Goal: Task Accomplishment & Management: Complete application form

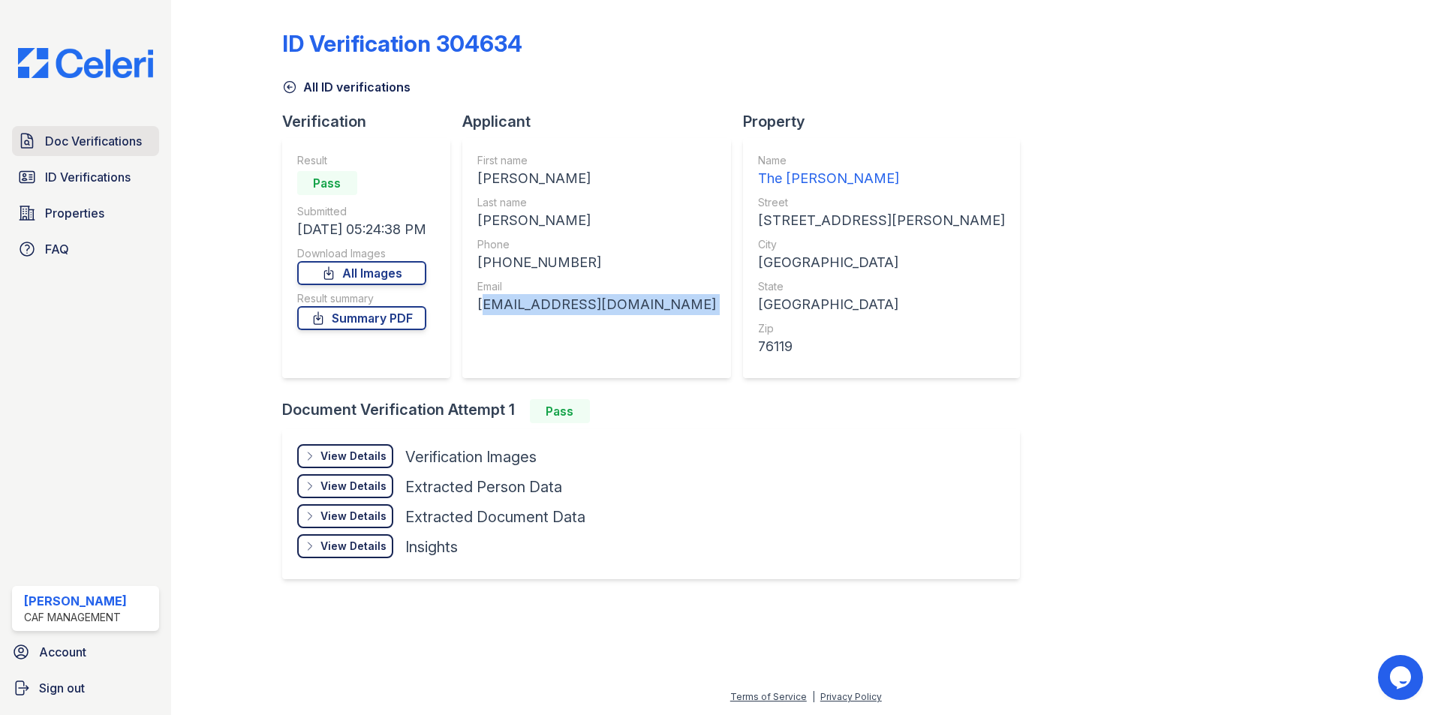
click at [137, 146] on span "Doc Verifications" at bounding box center [93, 141] width 97 height 18
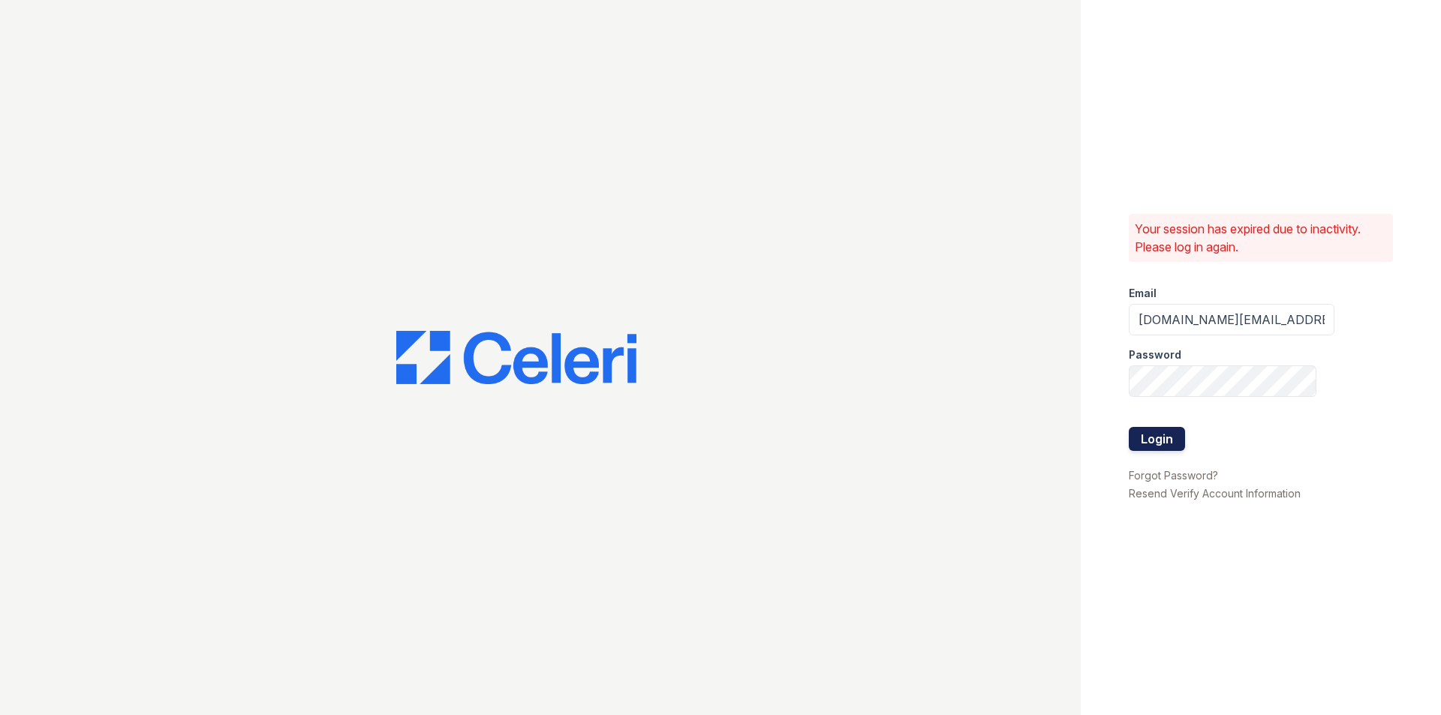
click at [1170, 442] on button "Login" at bounding box center [1156, 439] width 56 height 24
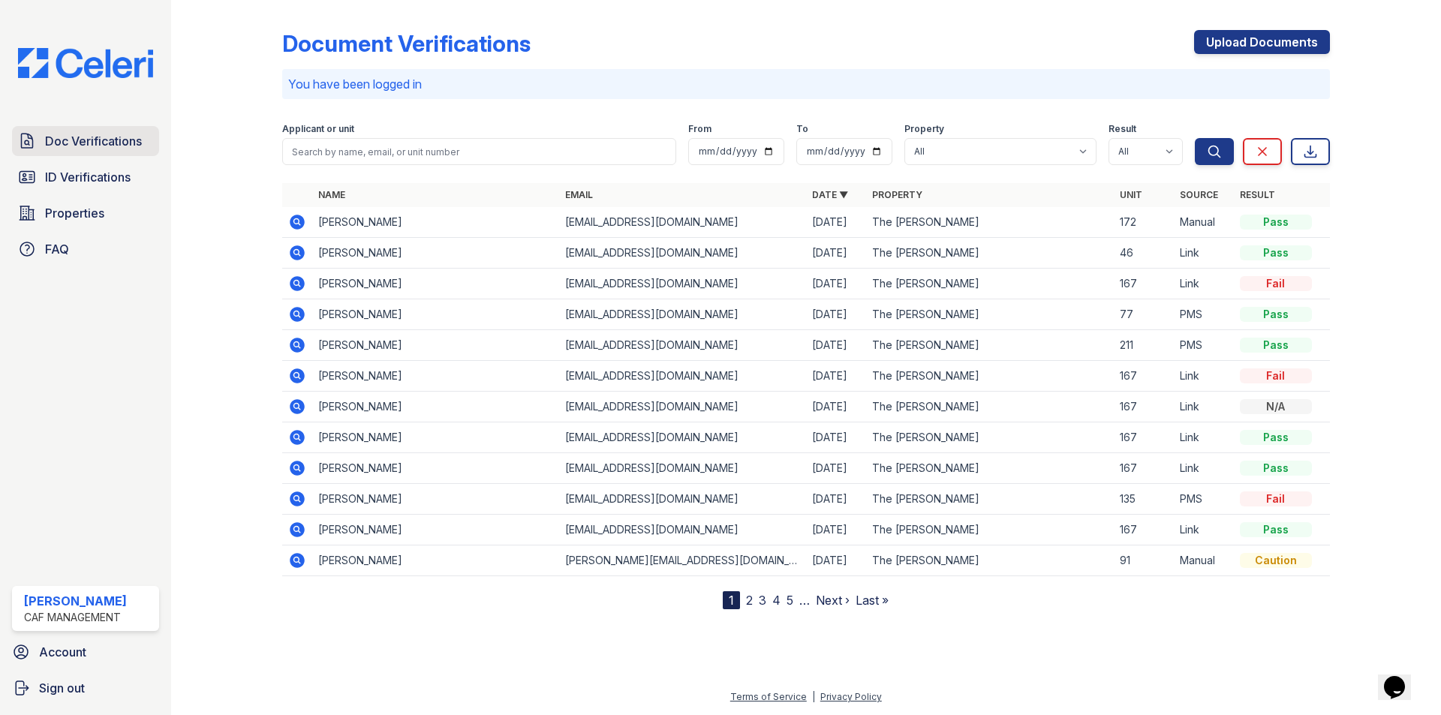
click at [74, 140] on span "Doc Verifications" at bounding box center [93, 141] width 97 height 18
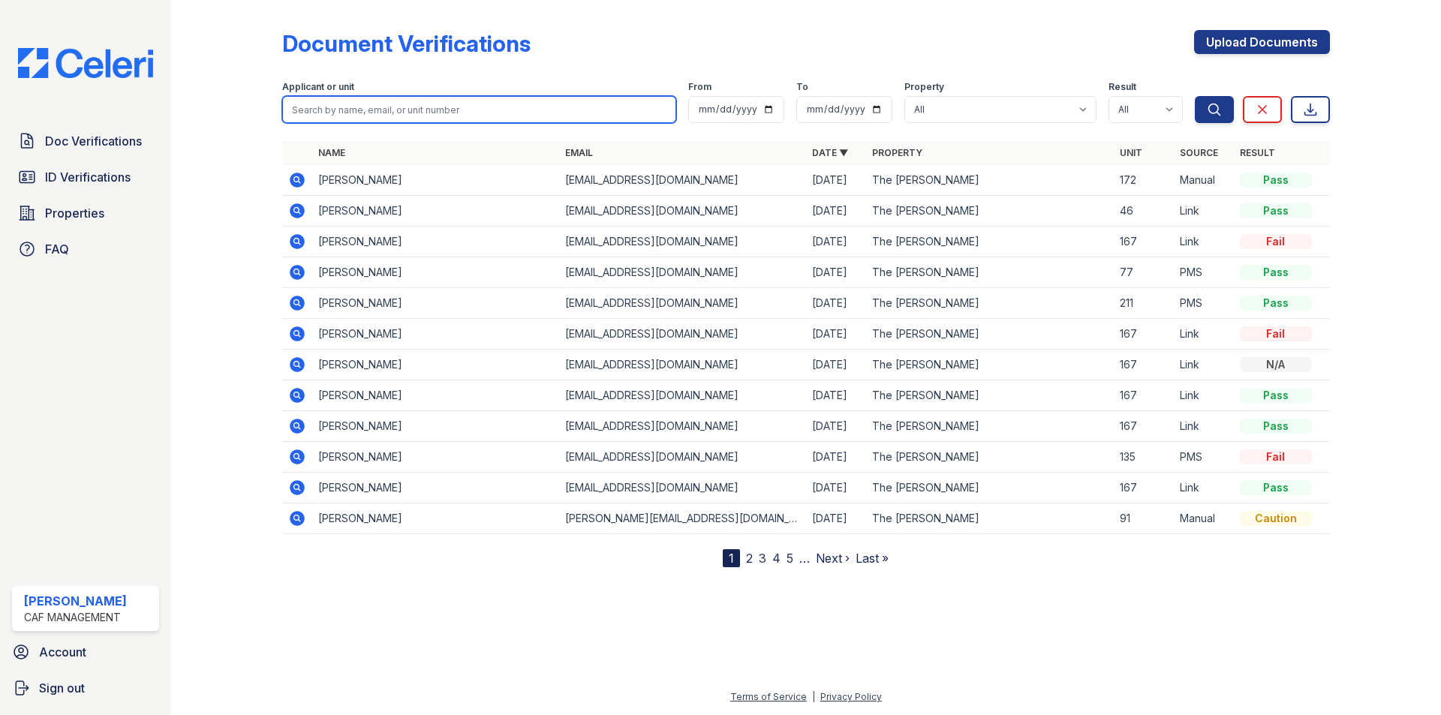
click at [455, 106] on input "search" at bounding box center [479, 109] width 394 height 27
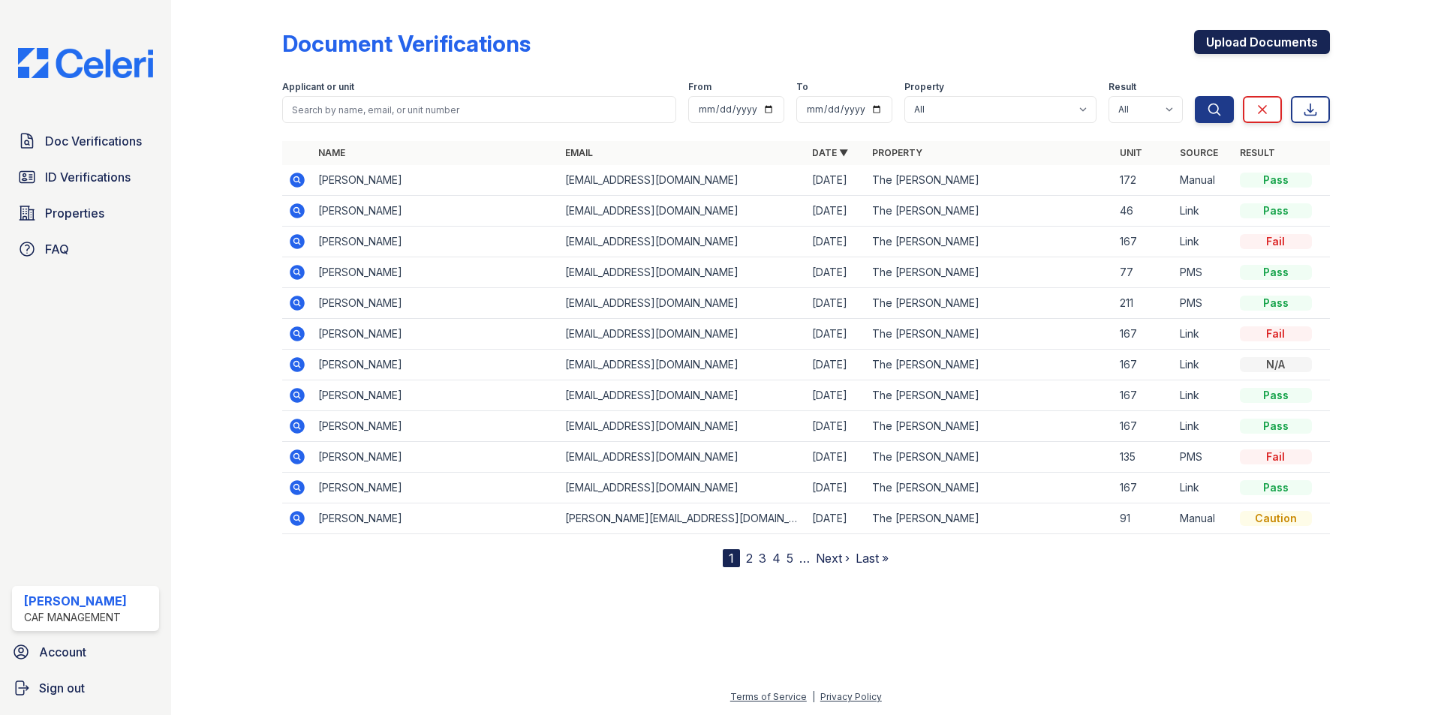
click at [1286, 47] on link "Upload Documents" at bounding box center [1262, 42] width 136 height 24
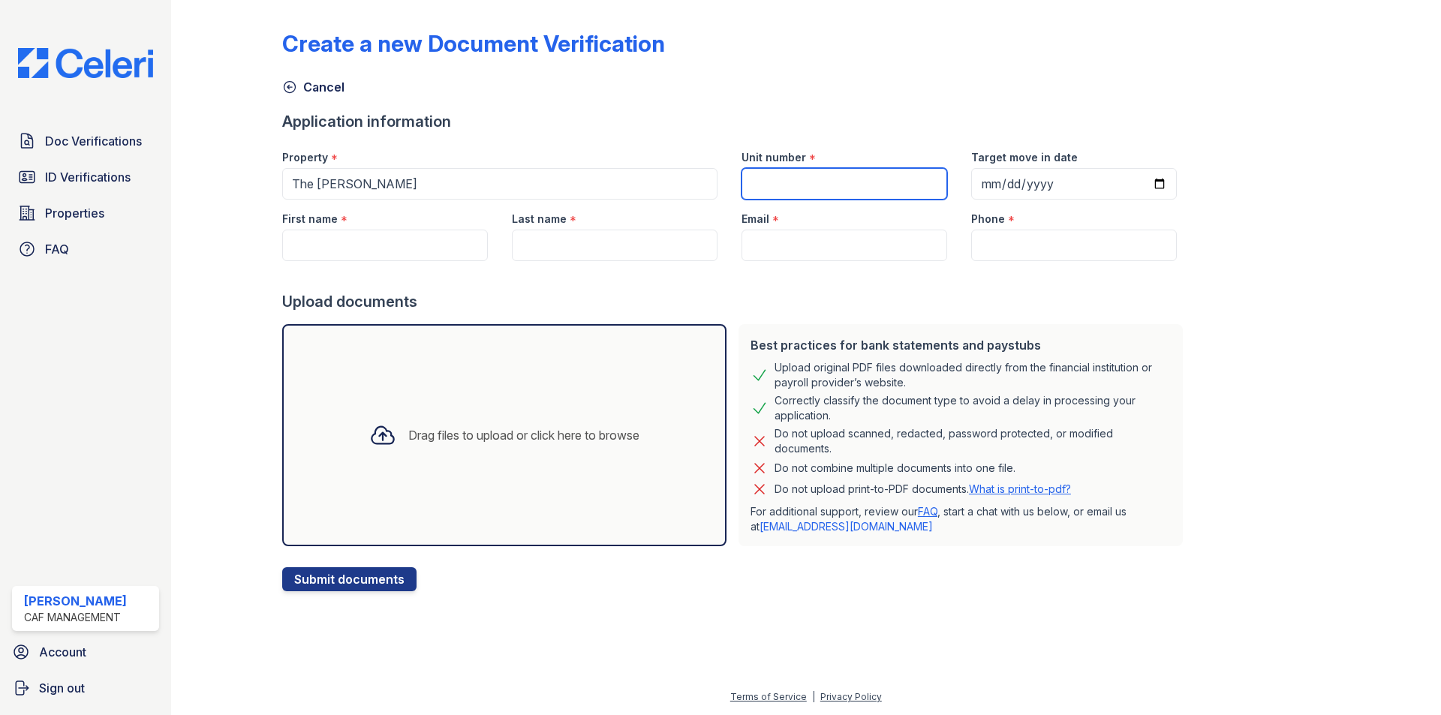
click at [864, 179] on input "Unit number" at bounding box center [844, 184] width 206 height 32
type input "144"
type input "[DATE]"
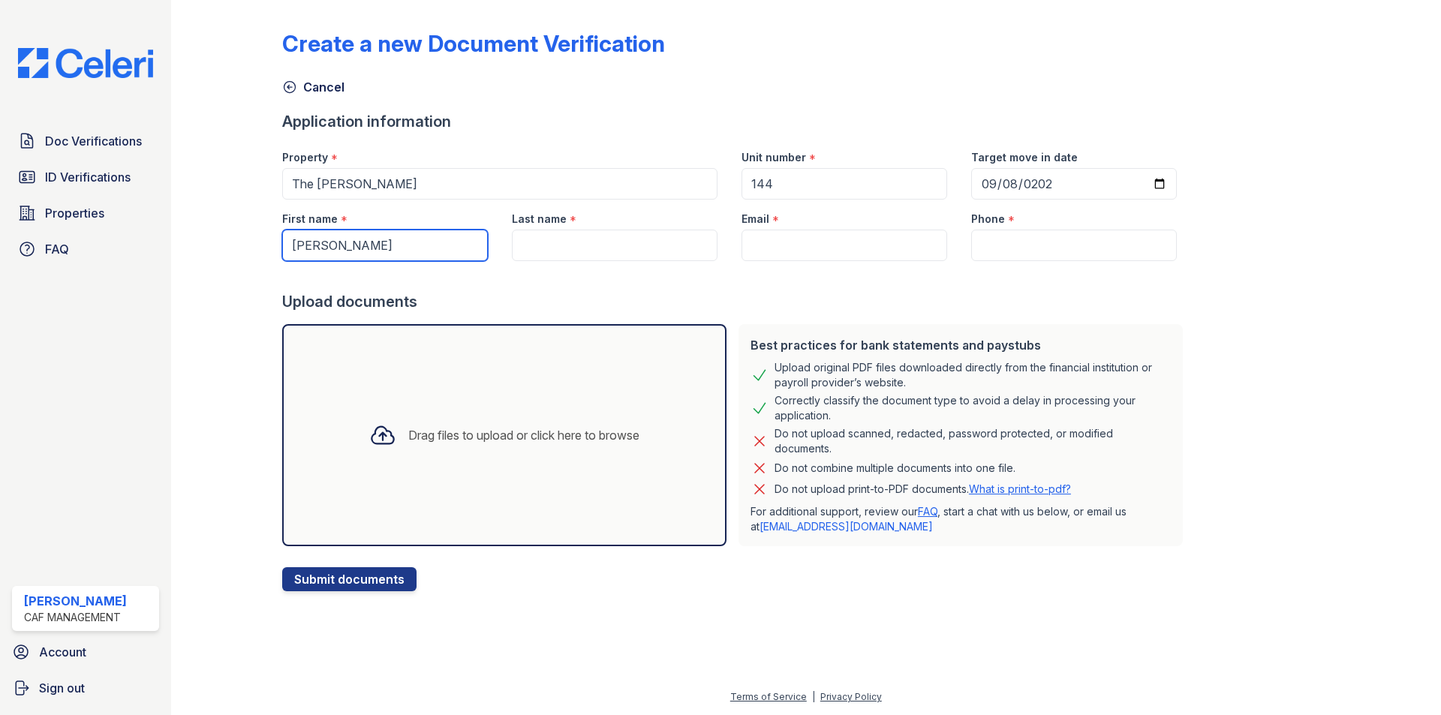
type input "[PERSON_NAME]"
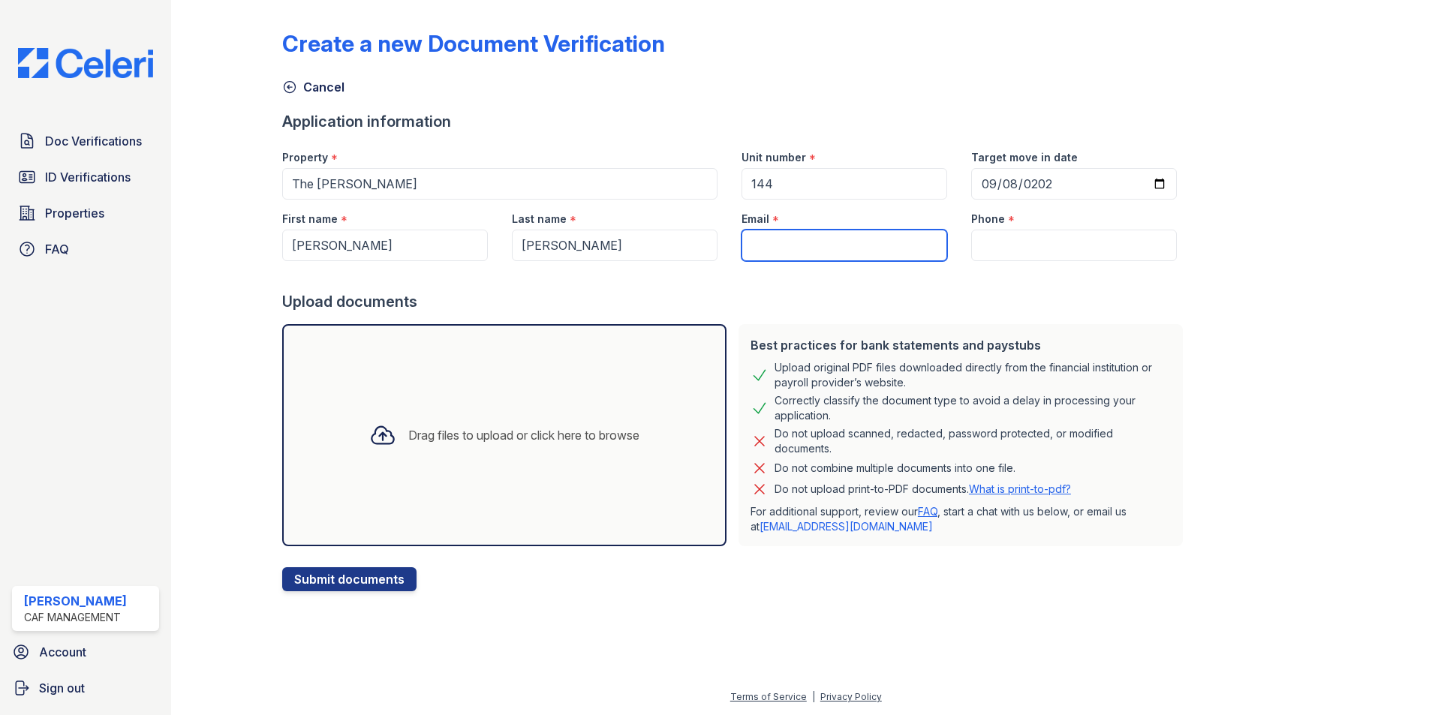
paste input "[EMAIL_ADDRESS][DOMAIN_NAME]"
type input "[EMAIL_ADDRESS][DOMAIN_NAME]"
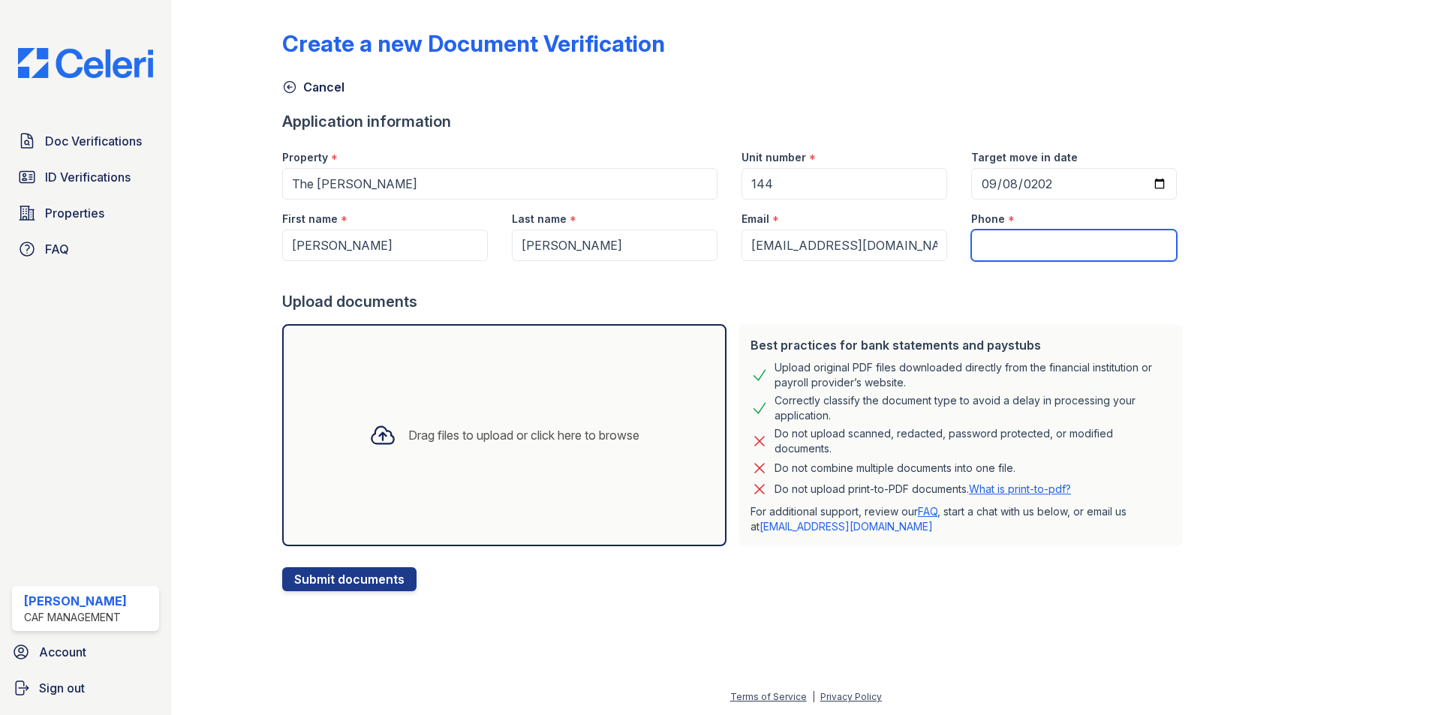
click at [985, 252] on input "Phone" at bounding box center [1074, 246] width 206 height 32
paste input "[PHONE_NUMBER]"
type input "[PHONE_NUMBER]"
click at [548, 442] on div "Drag files to upload or click here to browse" at bounding box center [523, 435] width 231 height 18
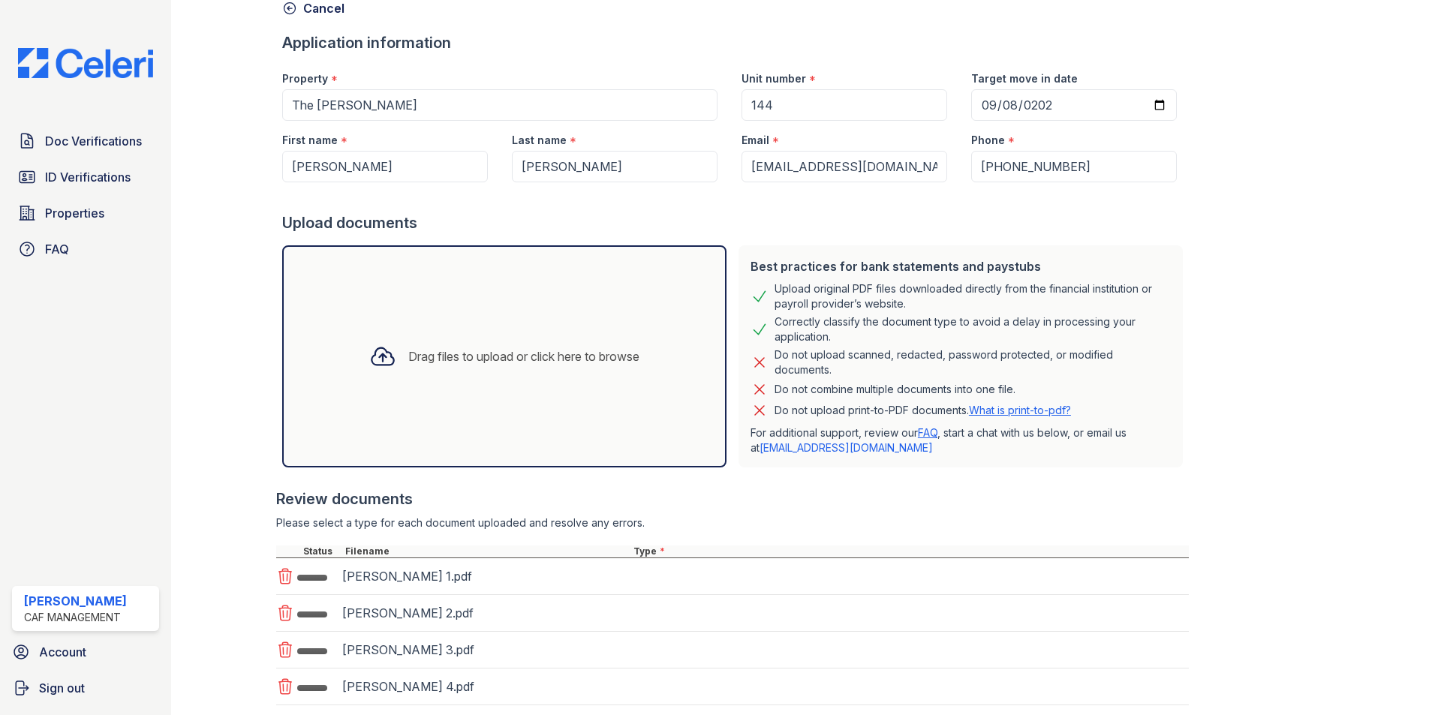
scroll to position [174, 0]
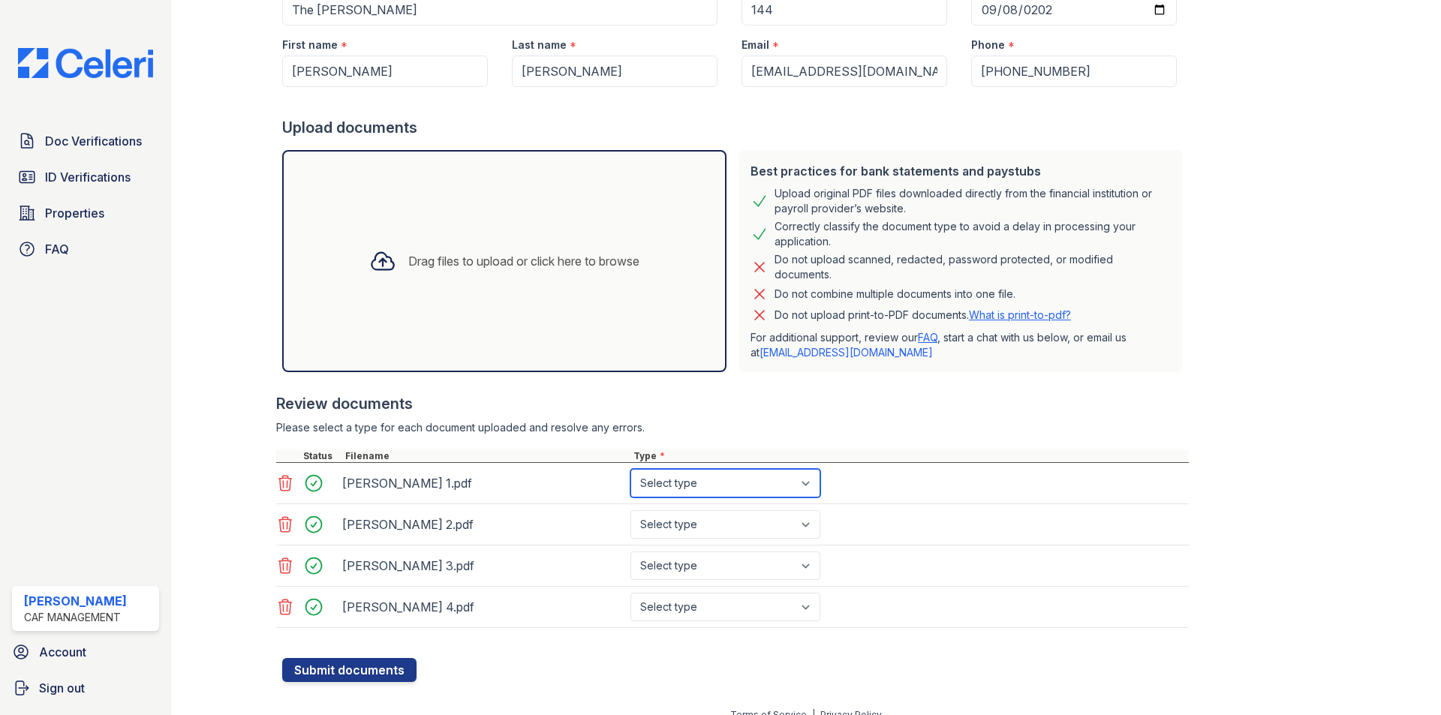
click at [755, 482] on select "Select type Paystub Bank Statement Offer Letter Tax Documents Benefit Award Let…" at bounding box center [725, 483] width 190 height 29
select select "paystub"
click at [630, 469] on select "Select type Paystub Bank Statement Offer Letter Tax Documents Benefit Award Let…" at bounding box center [725, 483] width 190 height 29
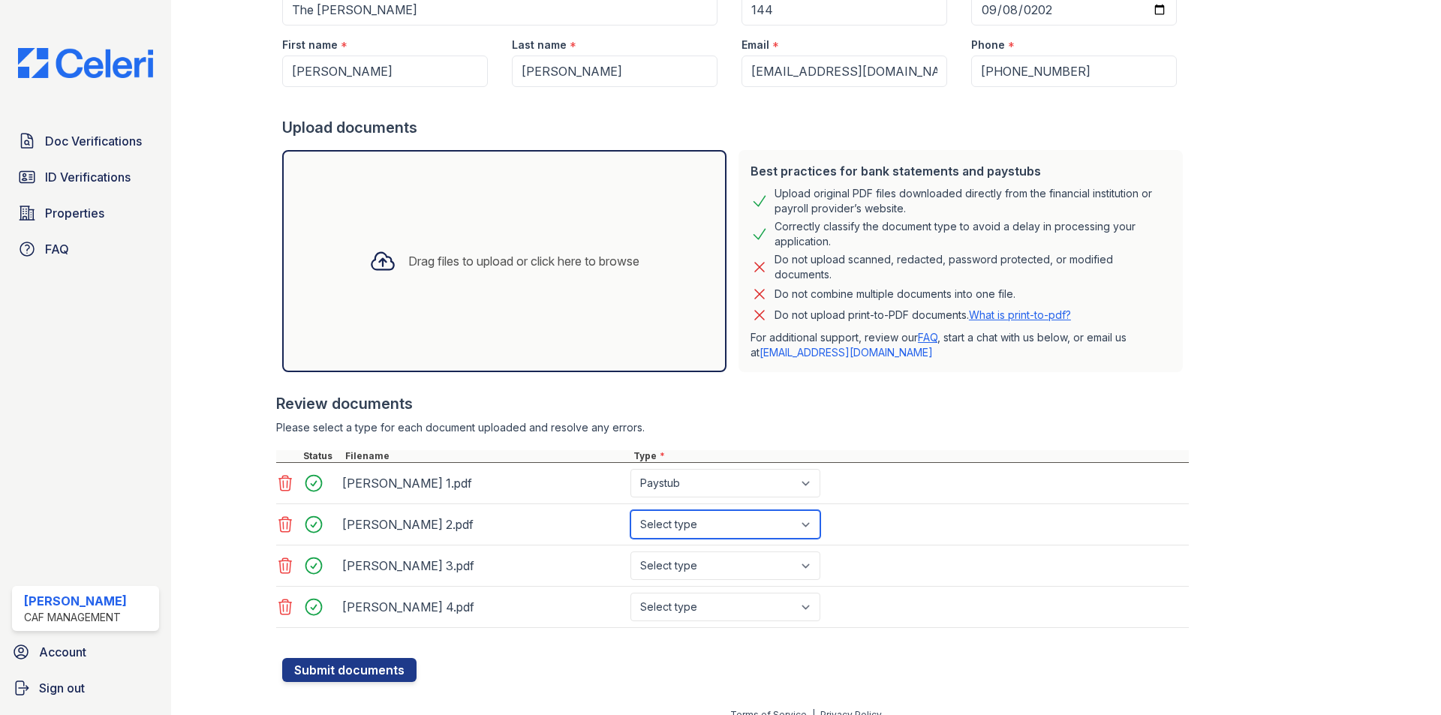
click at [732, 522] on select "Select type Paystub Bank Statement Offer Letter Tax Documents Benefit Award Let…" at bounding box center [725, 524] width 190 height 29
select select "paystub"
click at [630, 510] on select "Select type Paystub Bank Statement Offer Letter Tax Documents Benefit Award Let…" at bounding box center [725, 524] width 190 height 29
click at [712, 571] on select "Select type Paystub Bank Statement Offer Letter Tax Documents Benefit Award Let…" at bounding box center [725, 565] width 190 height 29
select select "paystub"
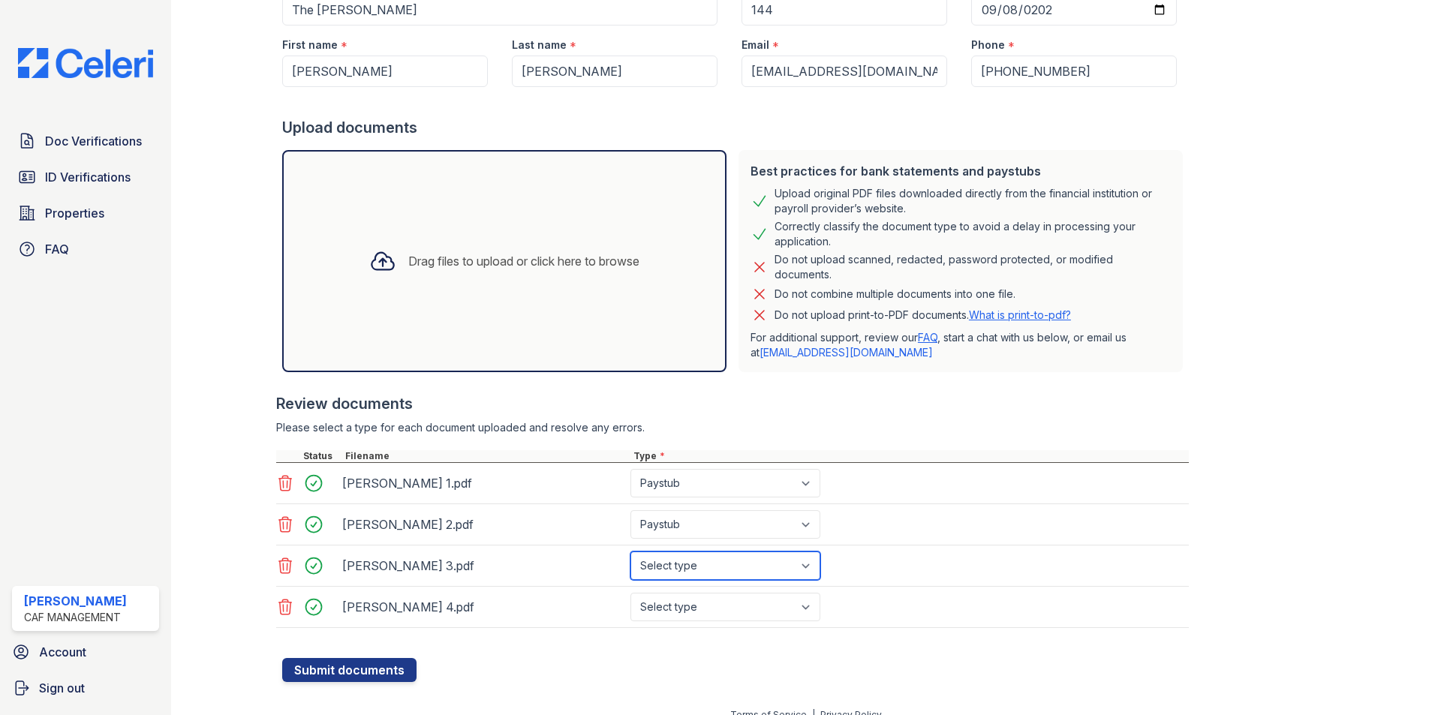
click at [630, 551] on select "Select type Paystub Bank Statement Offer Letter Tax Documents Benefit Award Let…" at bounding box center [725, 565] width 190 height 29
click at [678, 602] on select "Select type Paystub Bank Statement Offer Letter Tax Documents Benefit Award Let…" at bounding box center [725, 607] width 190 height 29
select select "paystub"
click at [630, 593] on select "Select type Paystub Bank Statement Offer Letter Tax Documents Benefit Award Let…" at bounding box center [725, 607] width 190 height 29
click at [374, 662] on button "Submit documents" at bounding box center [349, 670] width 134 height 24
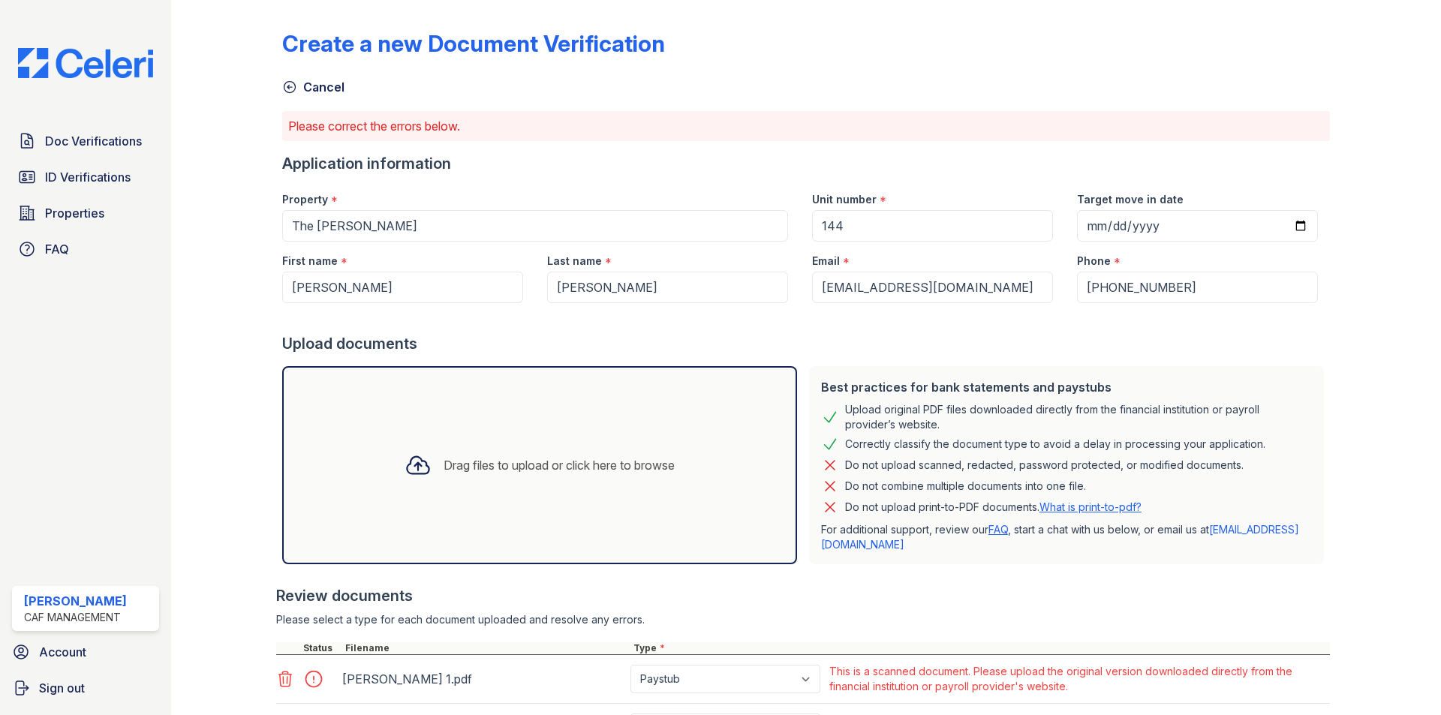
scroll to position [240, 0]
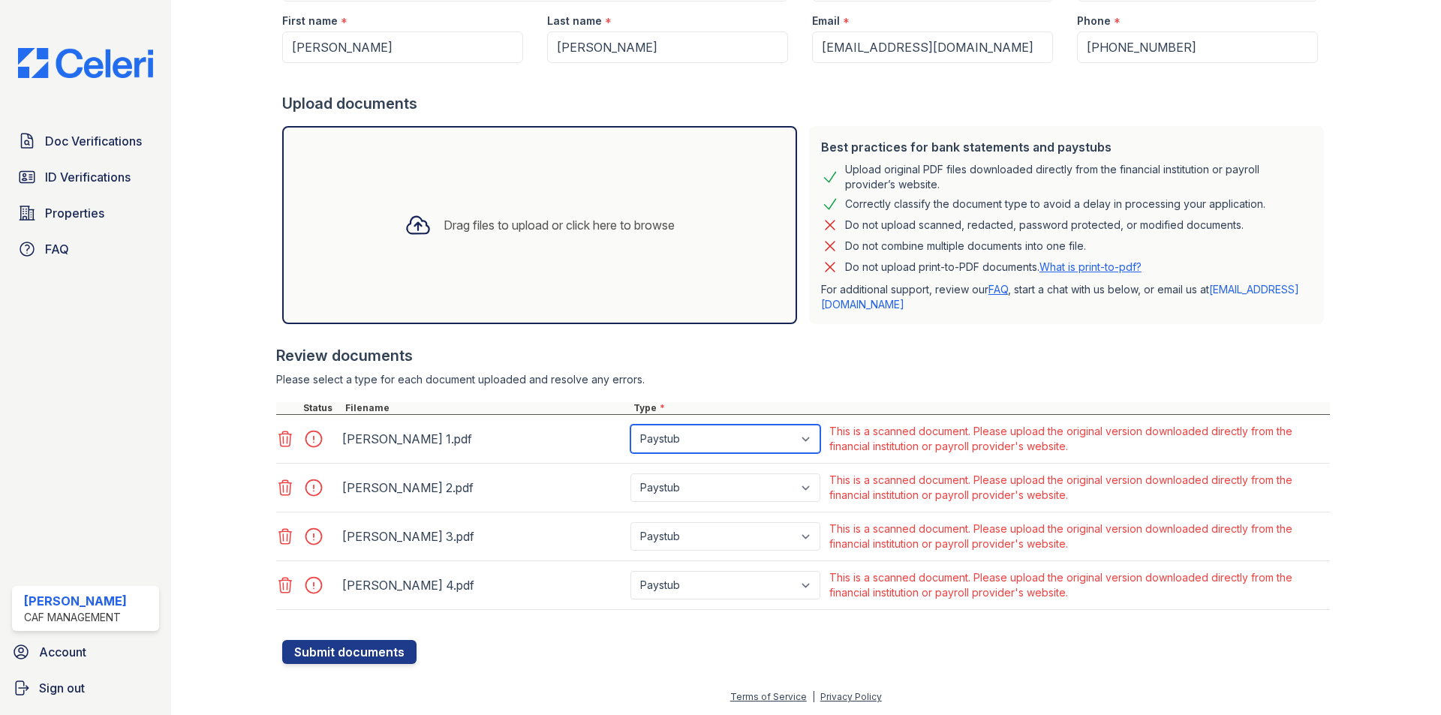
click at [714, 439] on select "Paystub Bank Statement Offer Letter Tax Documents Benefit Award Letter Investme…" at bounding box center [725, 439] width 190 height 29
click at [1125, 344] on div at bounding box center [802, 337] width 1053 height 15
